Goal: Information Seeking & Learning: Learn about a topic

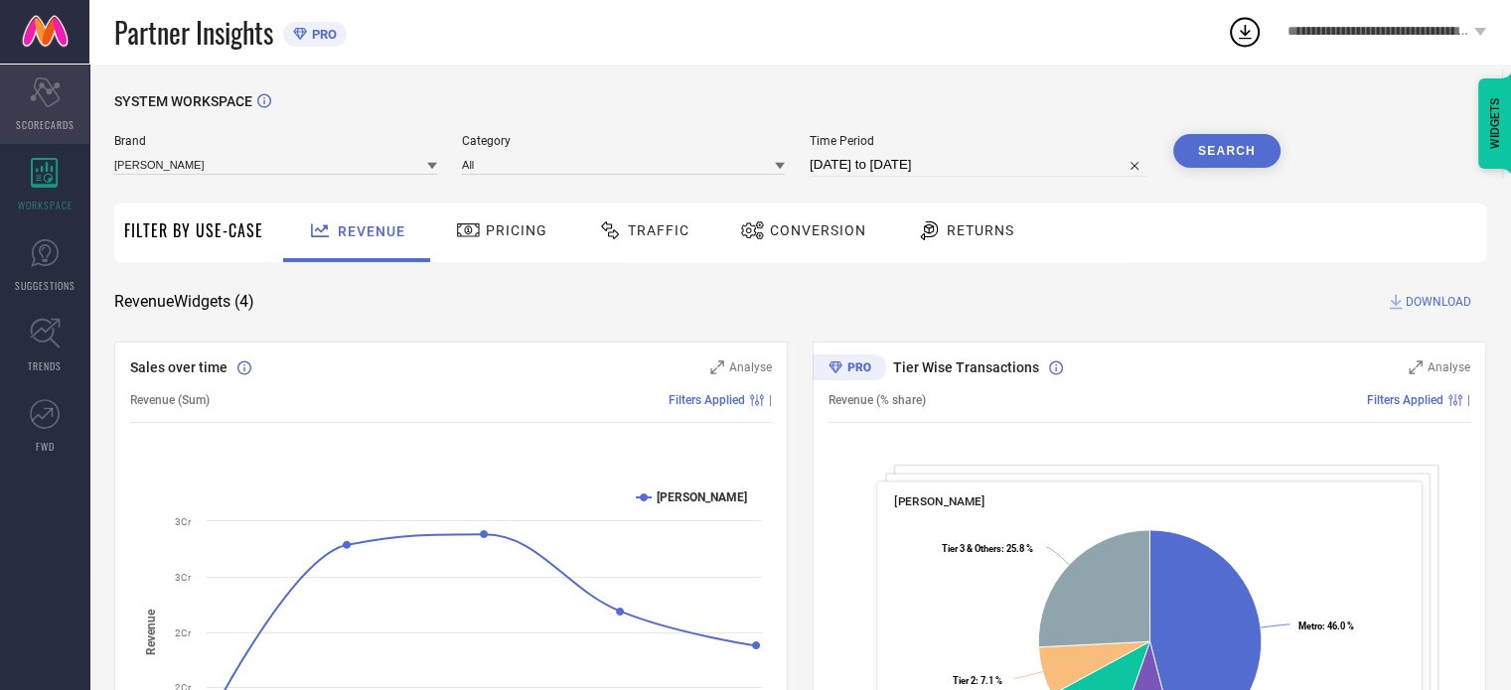
click at [42, 130] on span "SCORECARDS" at bounding box center [45, 124] width 59 height 15
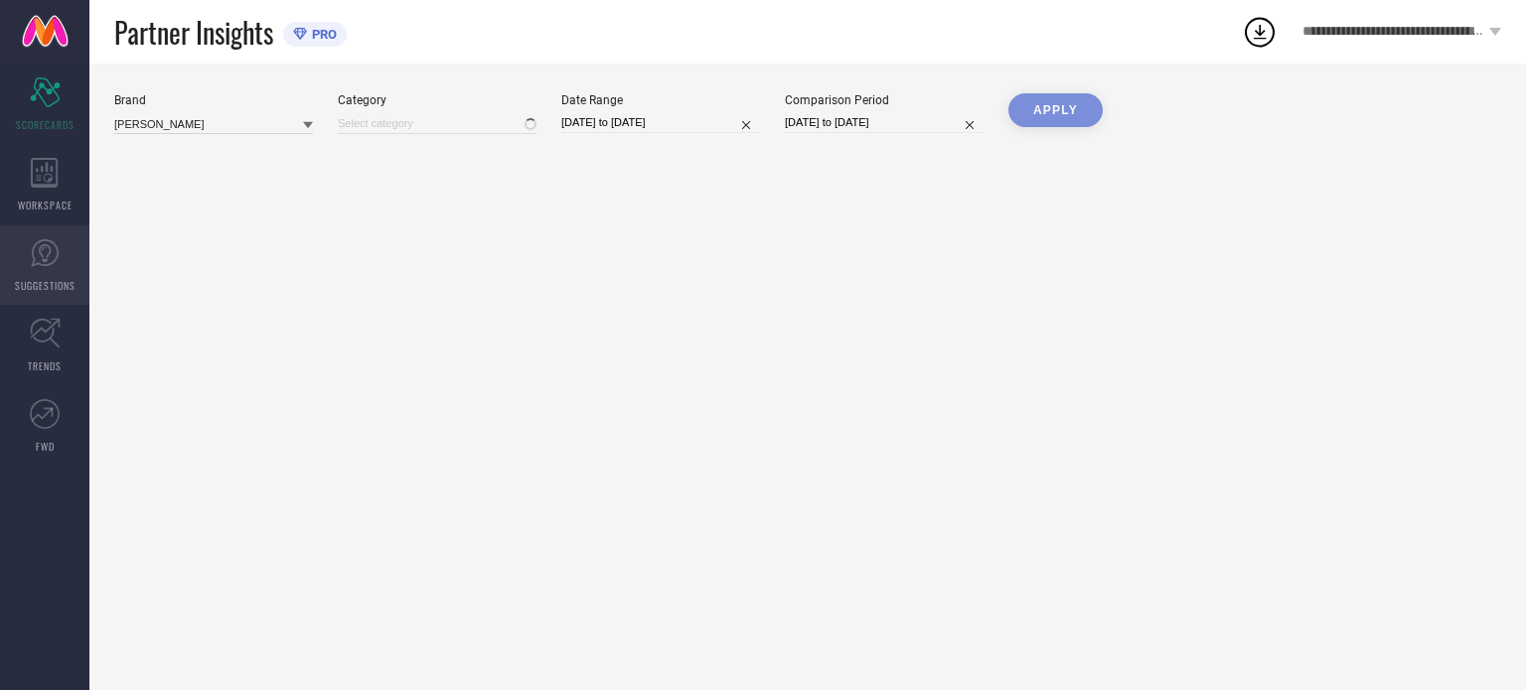
type input "All"
click at [48, 275] on link "SUGGESTIONS" at bounding box center [44, 264] width 89 height 79
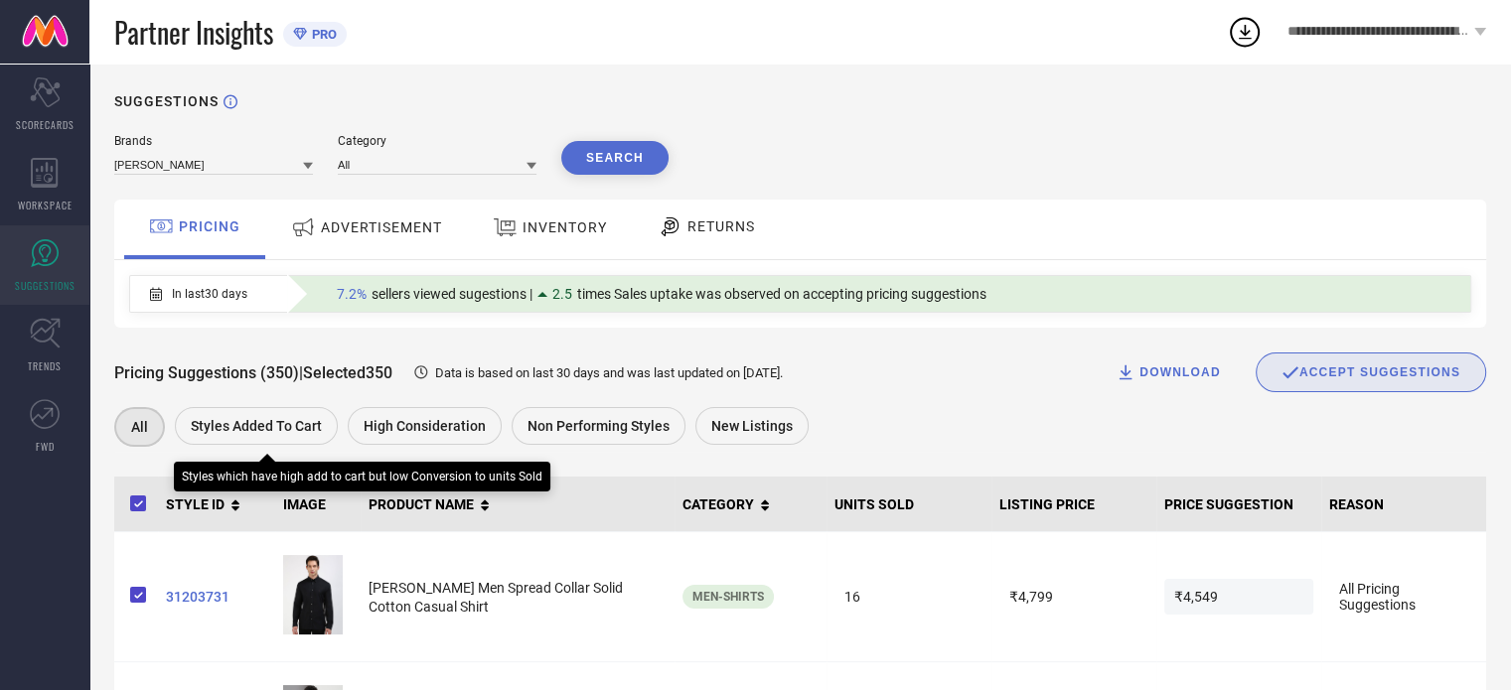
click at [214, 418] on div "Styles Added To Cart" at bounding box center [256, 426] width 163 height 38
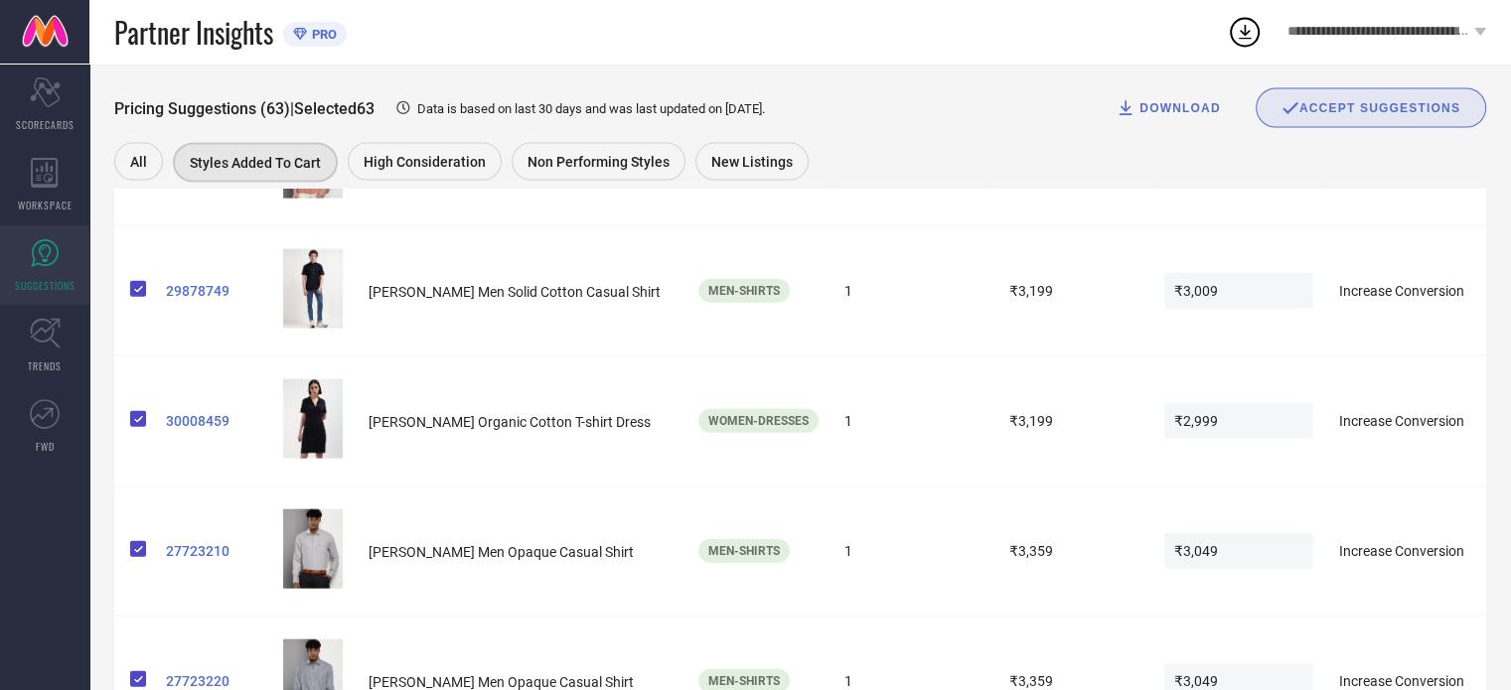
scroll to position [3576, 0]
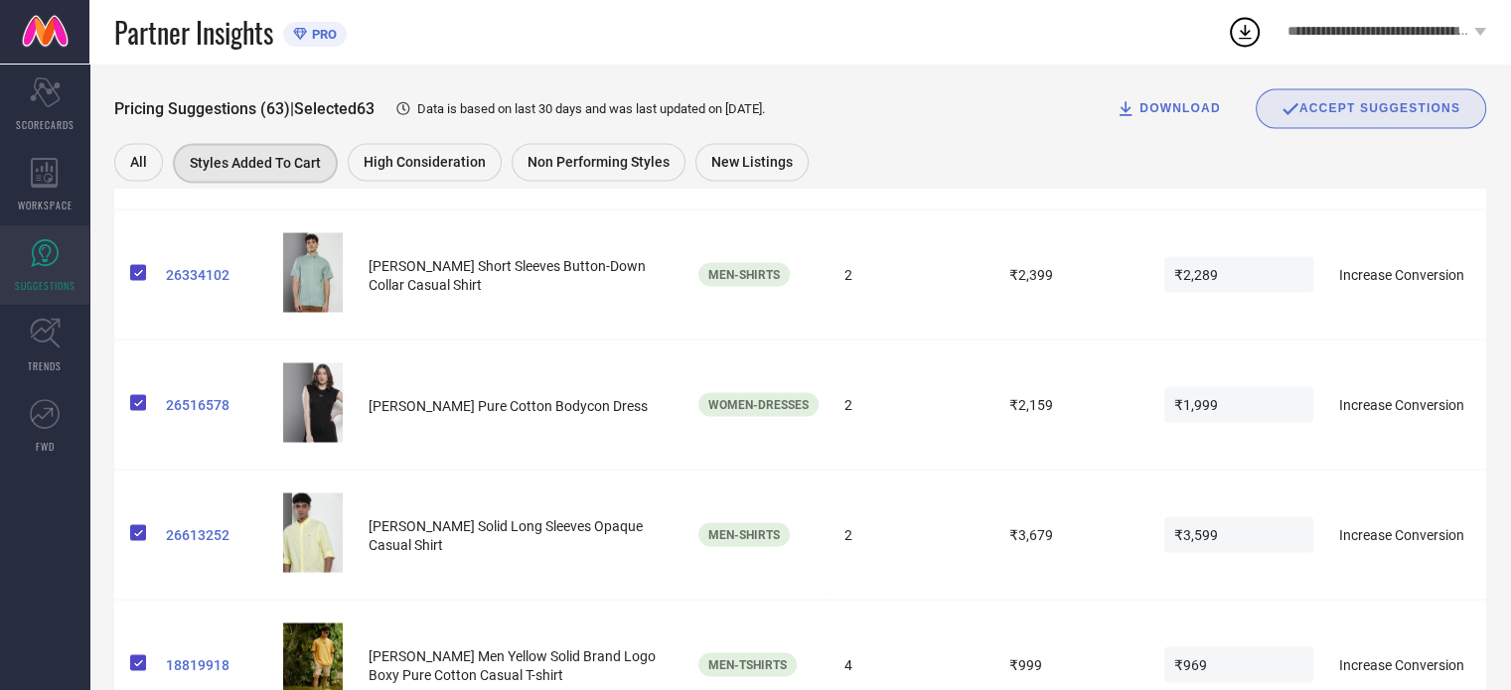
click at [668, 136] on div "Pricing Suggestions (63) | Selected 63 Data is based on last 30 days and was la…" at bounding box center [800, 126] width 1372 height 124
click at [652, 155] on span "Non Performing Styles" at bounding box center [598, 162] width 142 height 16
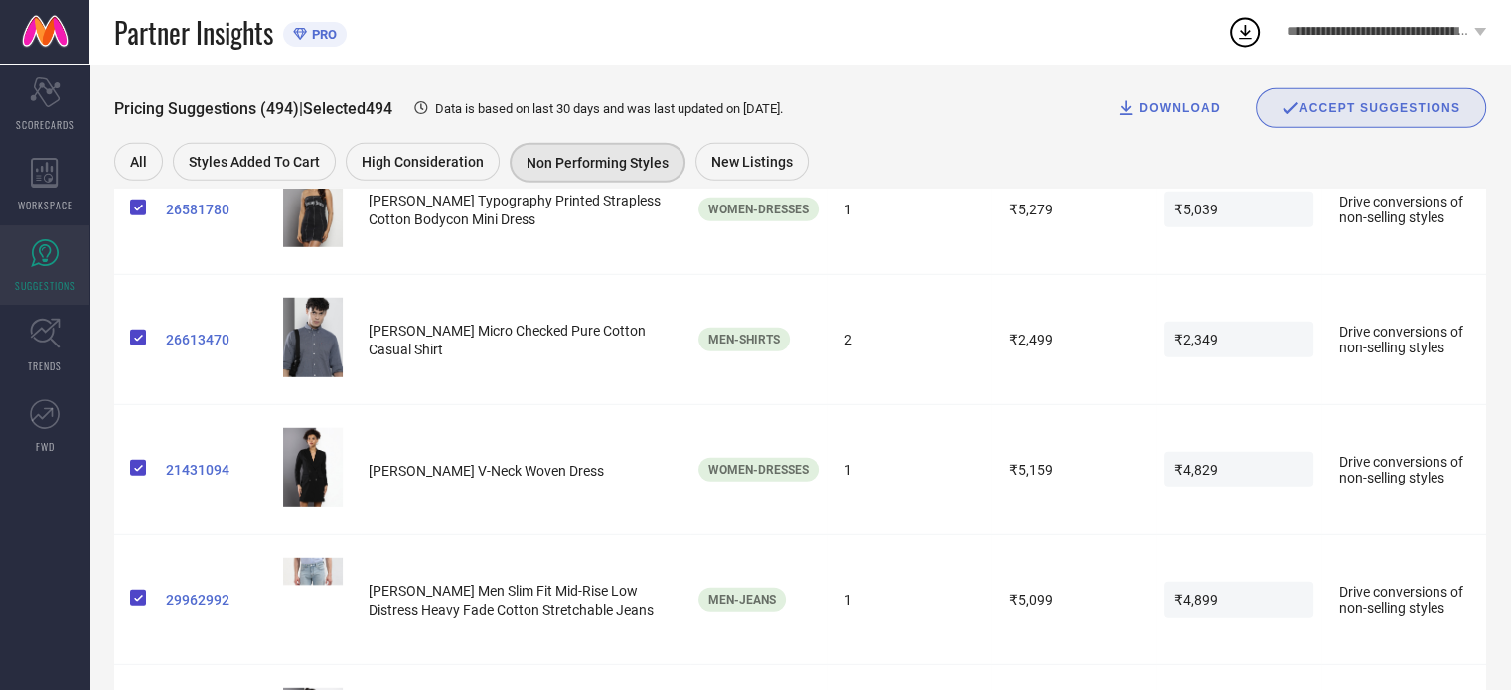
scroll to position [6258, 0]
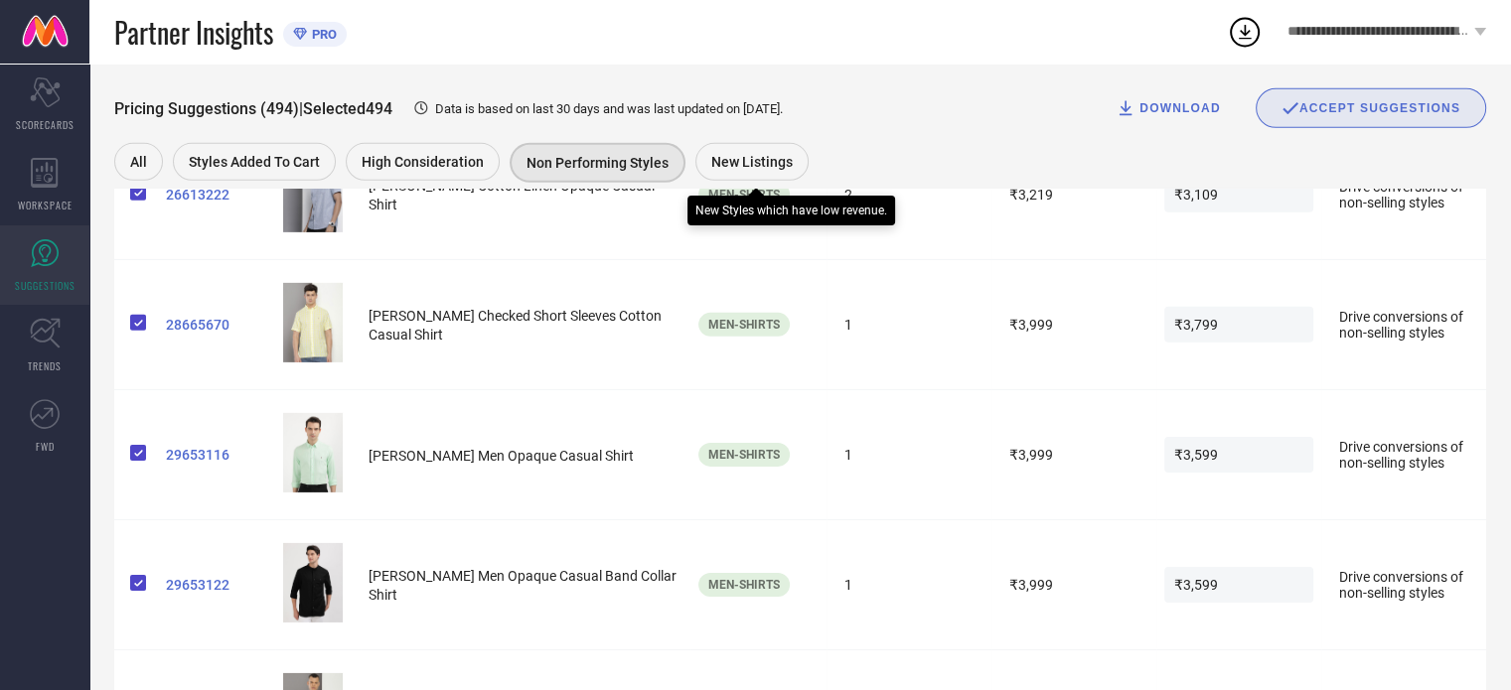
click at [764, 150] on div "New Listings" at bounding box center [751, 162] width 113 height 38
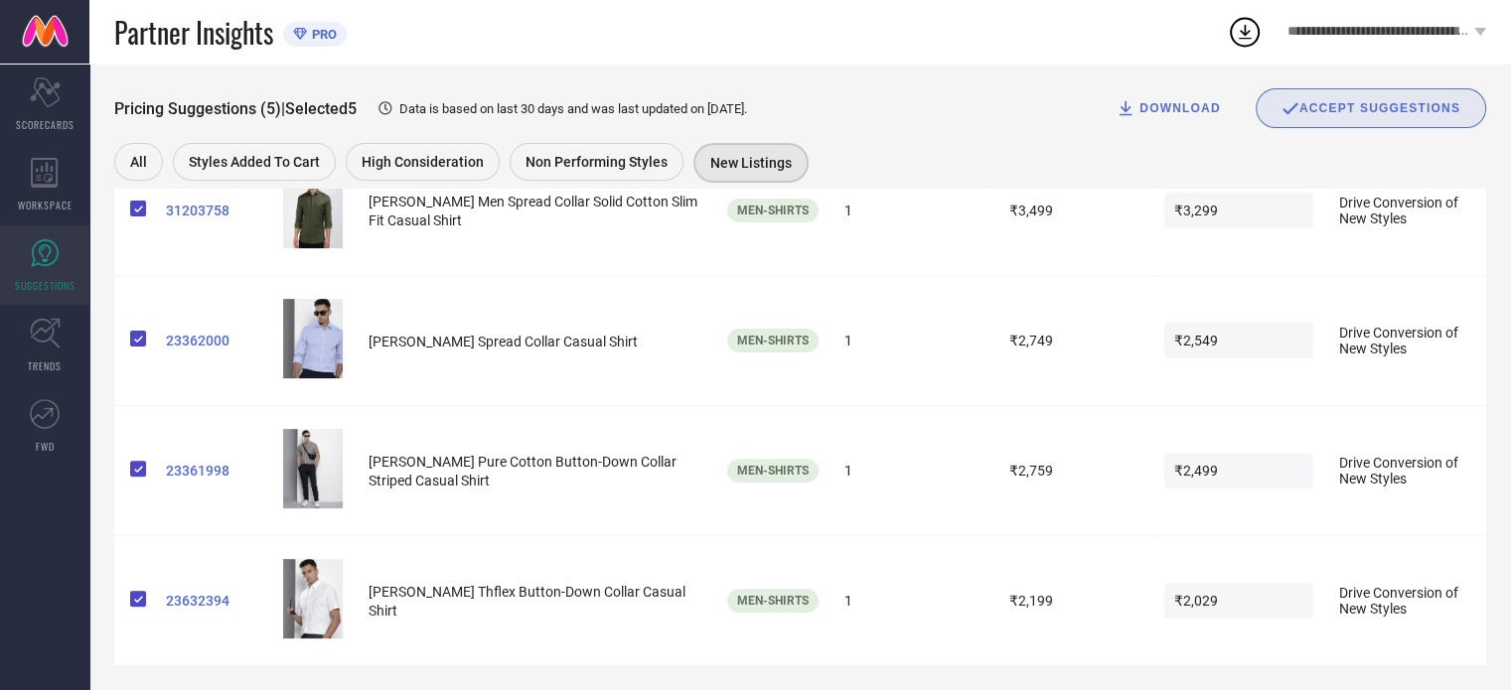
scroll to position [523, 0]
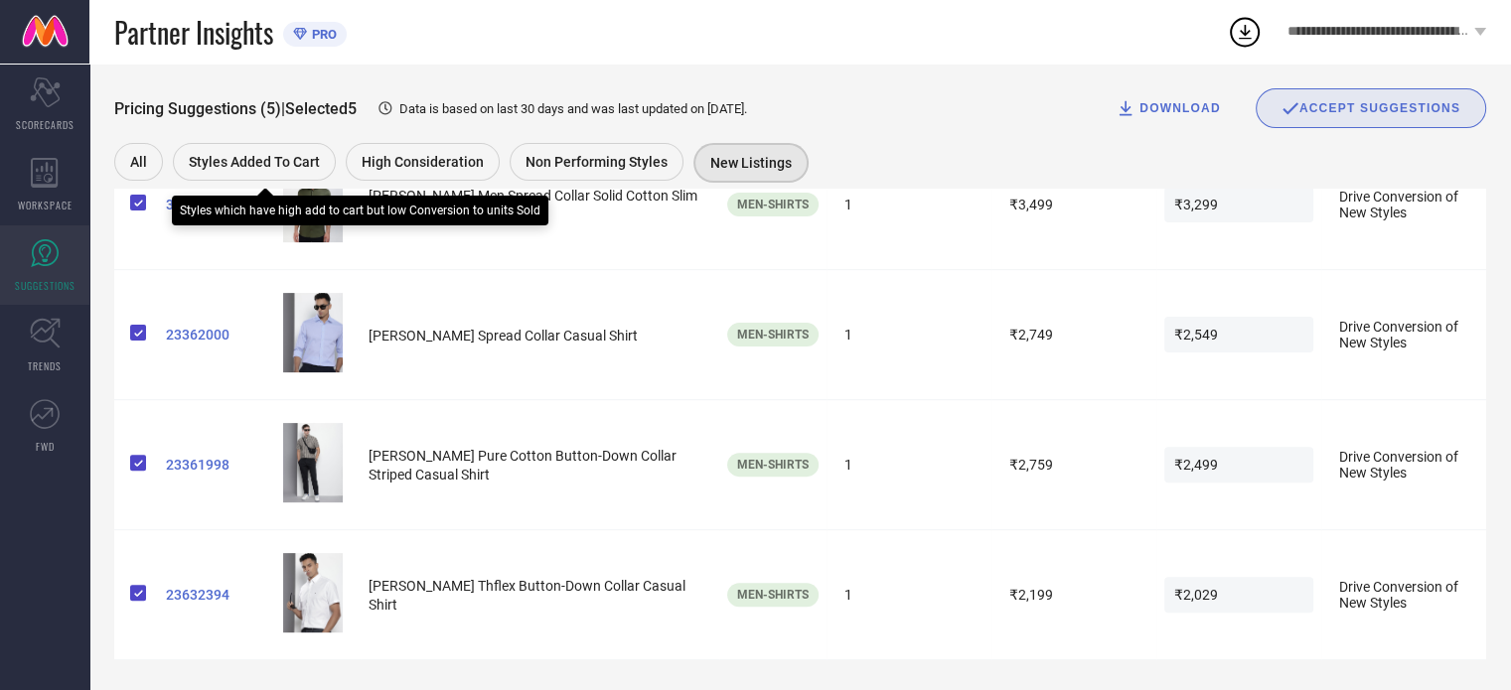
click at [258, 160] on span "Styles Added To Cart" at bounding box center [254, 162] width 131 height 16
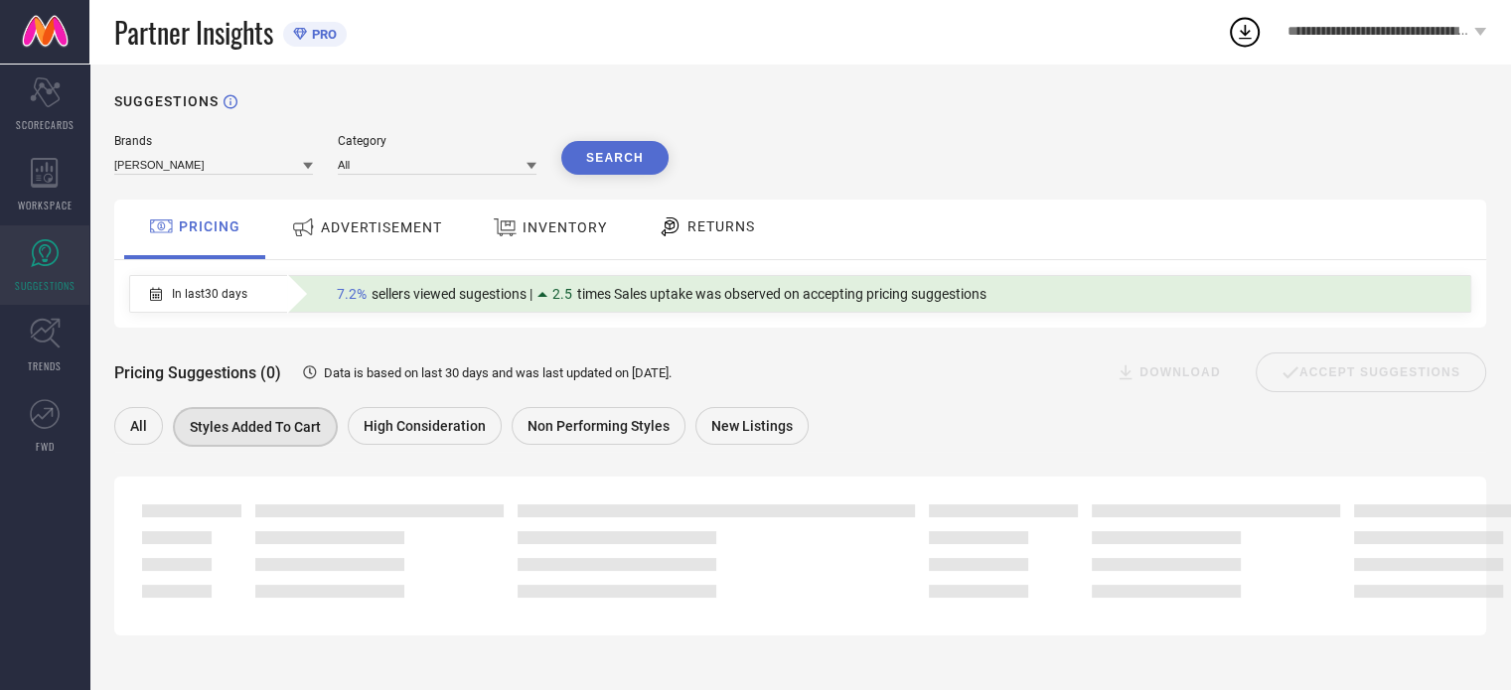
scroll to position [0, 0]
